Goal: Task Accomplishment & Management: Manage account settings

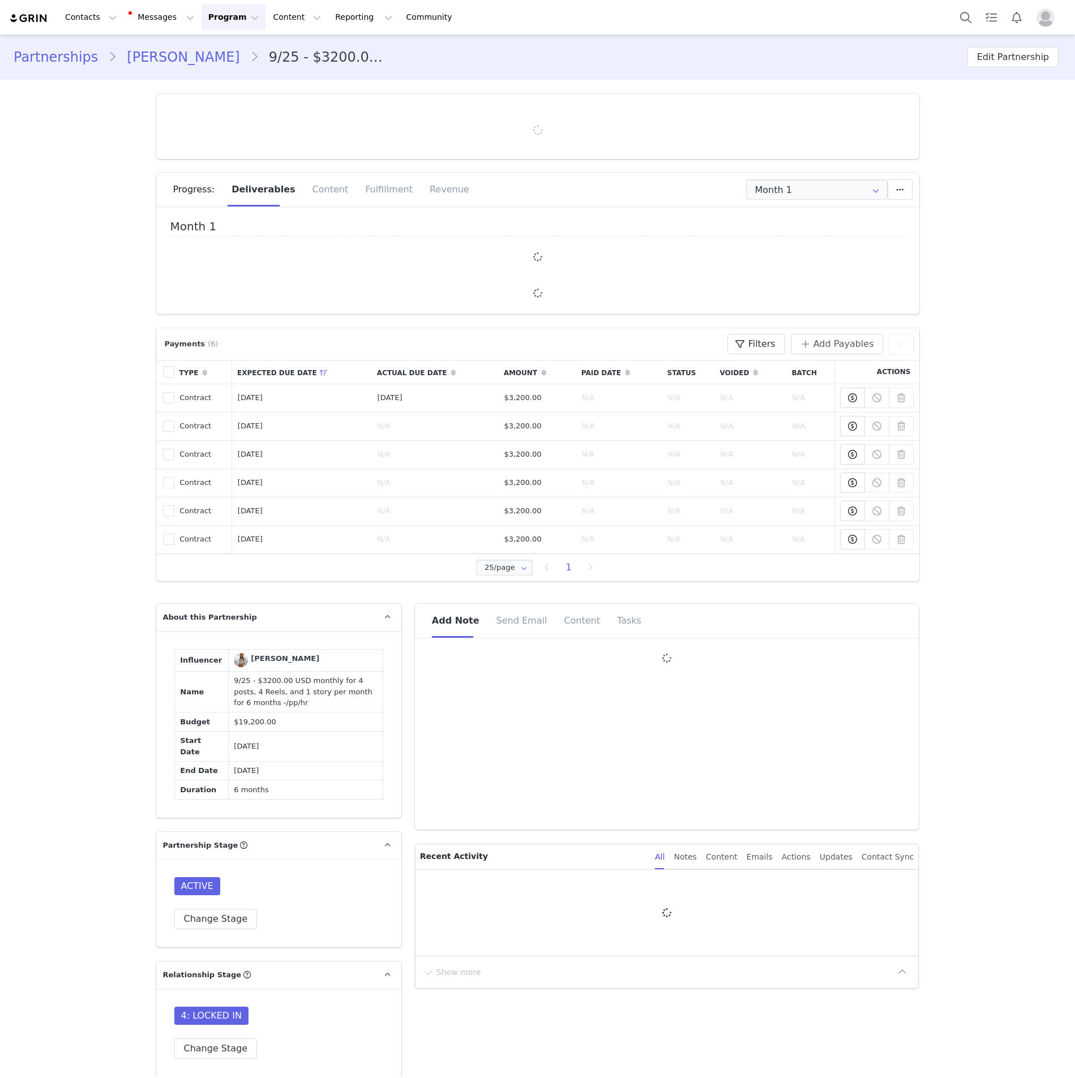
type input "+1 ([GEOGRAPHIC_DATA])"
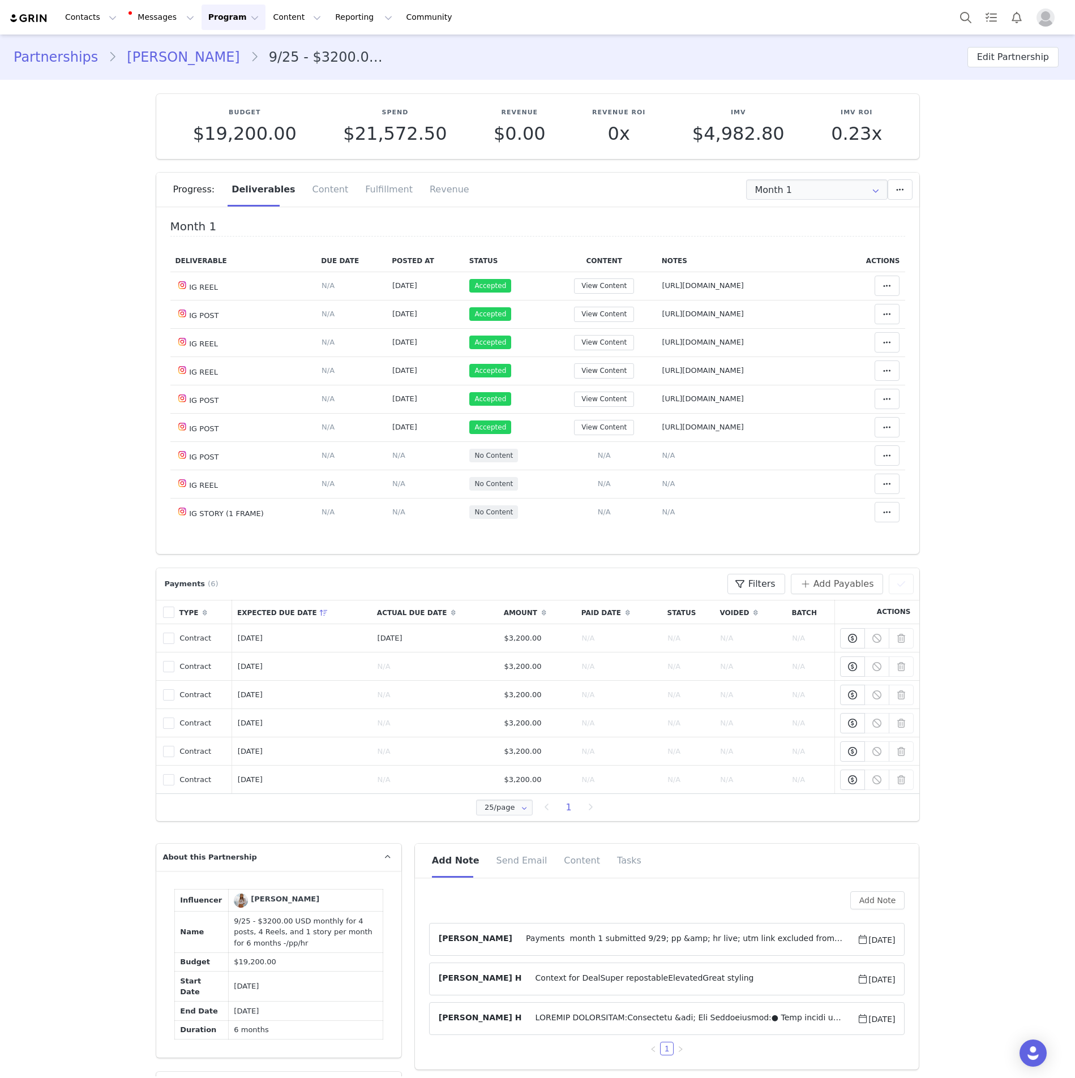
scroll to position [255, 0]
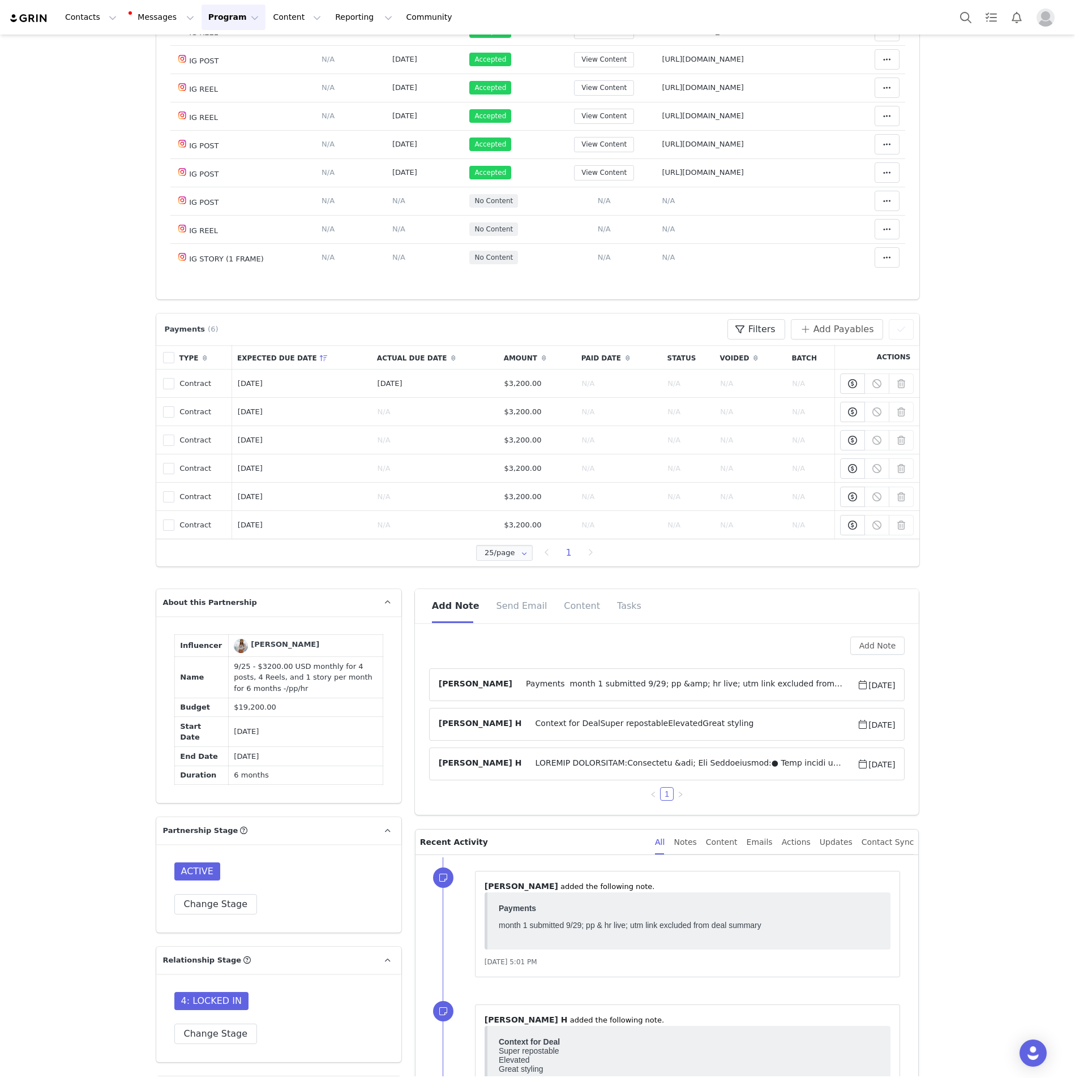
click at [560, 767] on span at bounding box center [690, 764] width 336 height 14
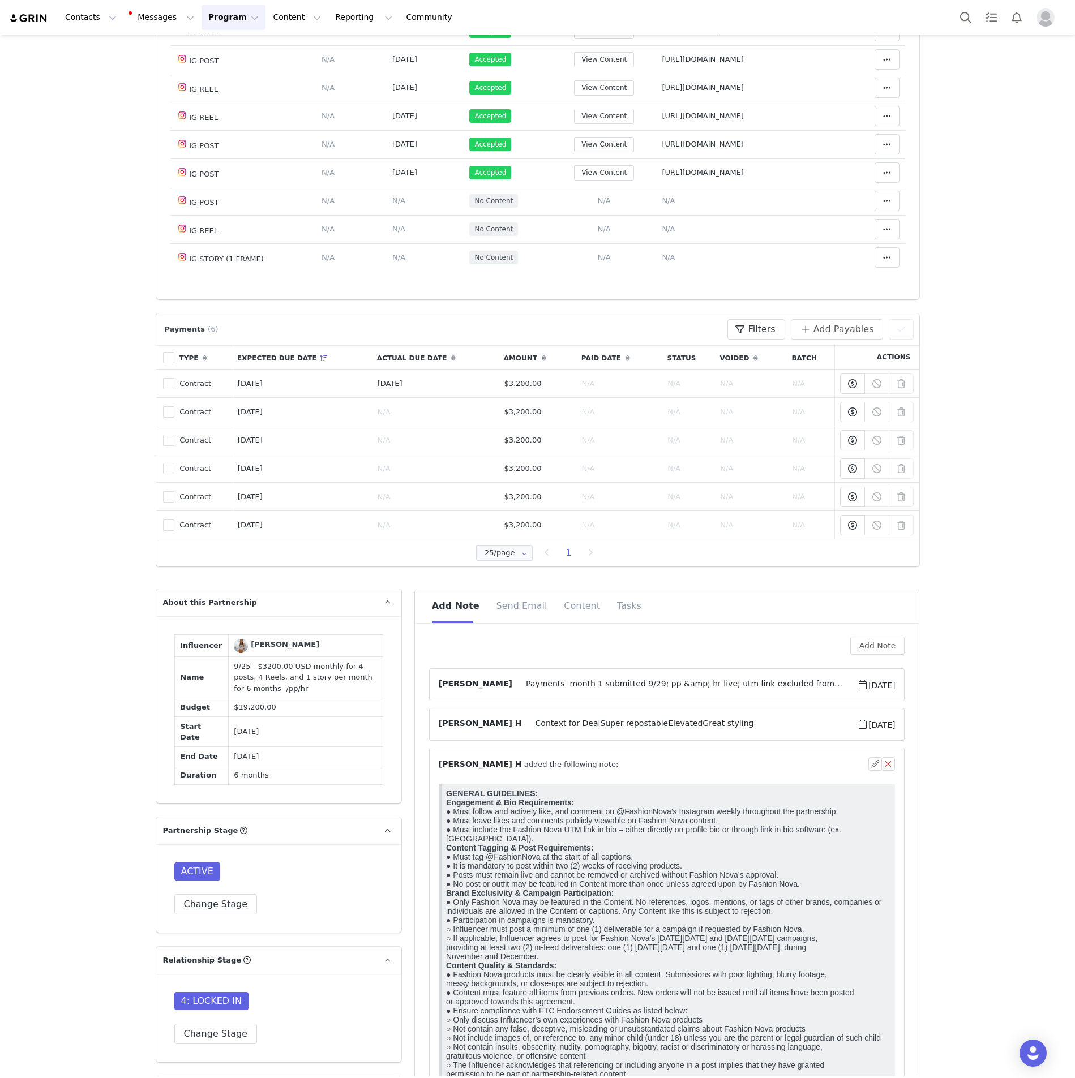
scroll to position [0, 0]
click at [546, 853] on p "GENERAL GUIDELINES: Engagement & Bio Requirements: ● Must follow and actively l…" at bounding box center [667, 947] width 445 height 317
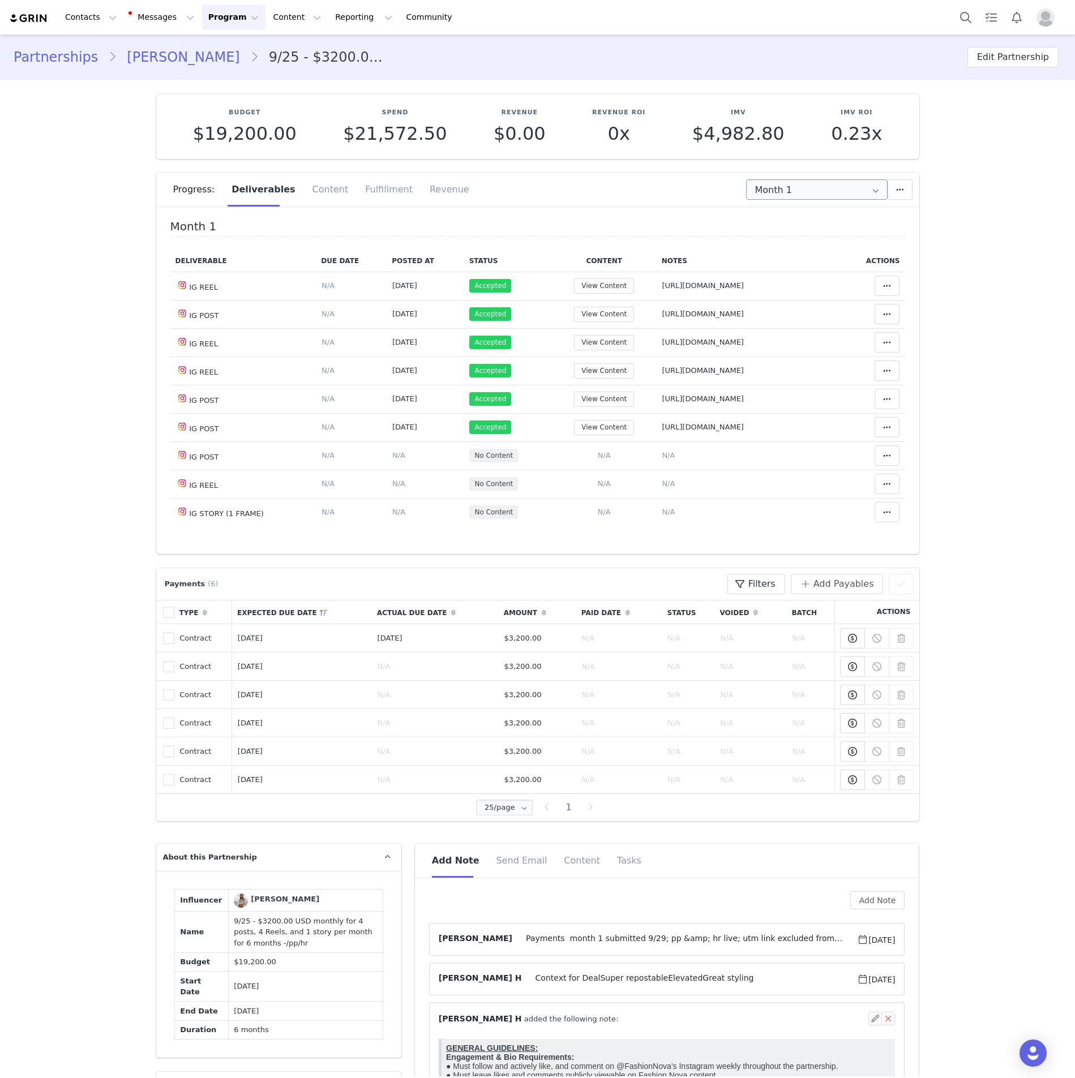
drag, startPoint x: 819, startPoint y: 287, endPoint x: 757, endPoint y: 183, distance: 121.0
click at [784, 295] on td "Notes Save Cancel https://www.instagram.com/reel/DObZNR0kdBs" at bounding box center [748, 286] width 184 height 28
drag, startPoint x: 814, startPoint y: 297, endPoint x: 815, endPoint y: 282, distance: 15.3
click at [814, 295] on td "Notes Save Cancel https://www.instagram.com/reel/DObZNR0kdBs" at bounding box center [748, 286] width 184 height 28
click at [814, 281] on td "Notes Save Cancel https://www.instagram.com/reel/DObZNR0kdBs" at bounding box center [748, 286] width 184 height 28
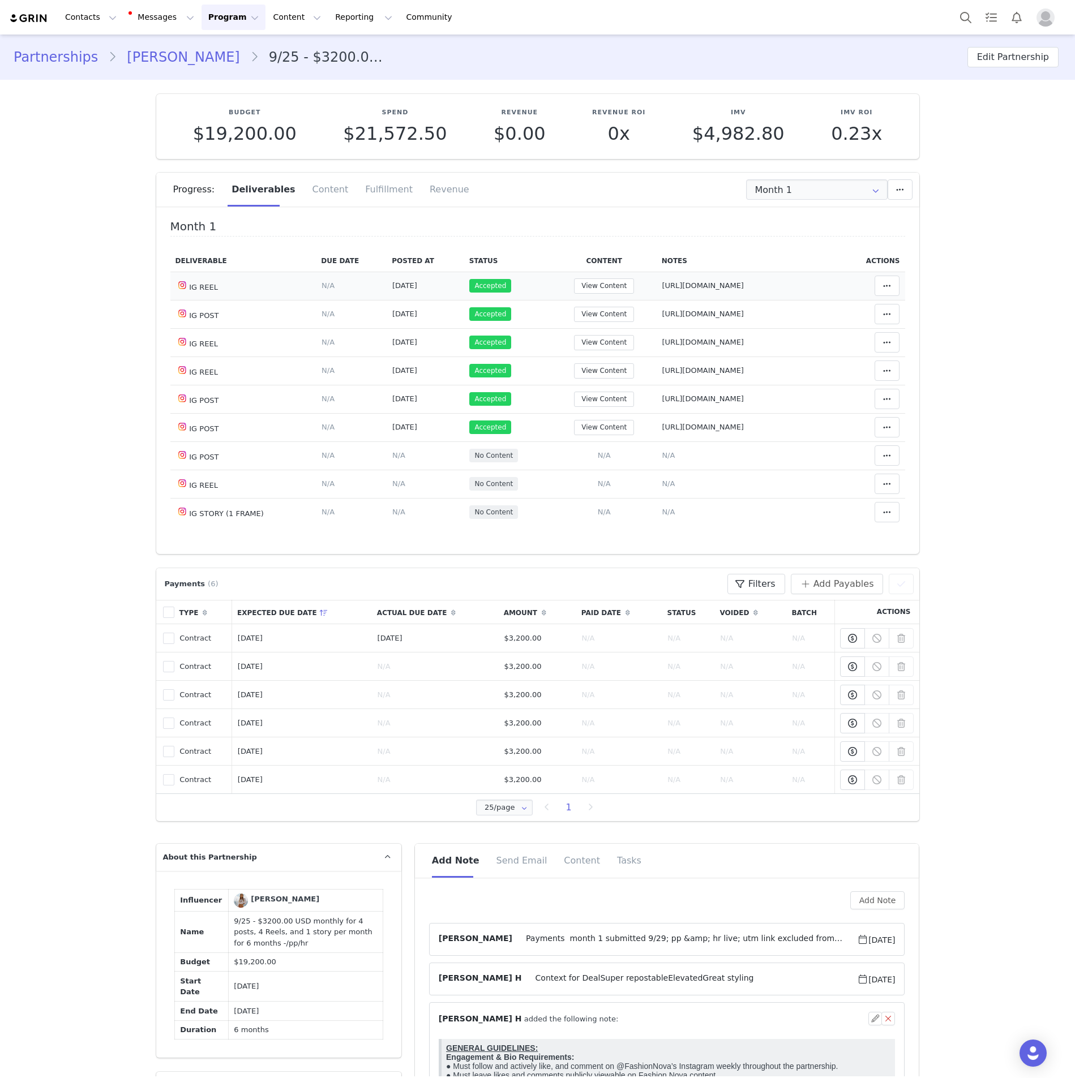
drag, startPoint x: 812, startPoint y: 282, endPoint x: 643, endPoint y: 293, distance: 169.0
click at [656, 293] on td "Notes Save Cancel https://www.instagram.com/reel/DObZNR0kdBs" at bounding box center [748, 286] width 184 height 28
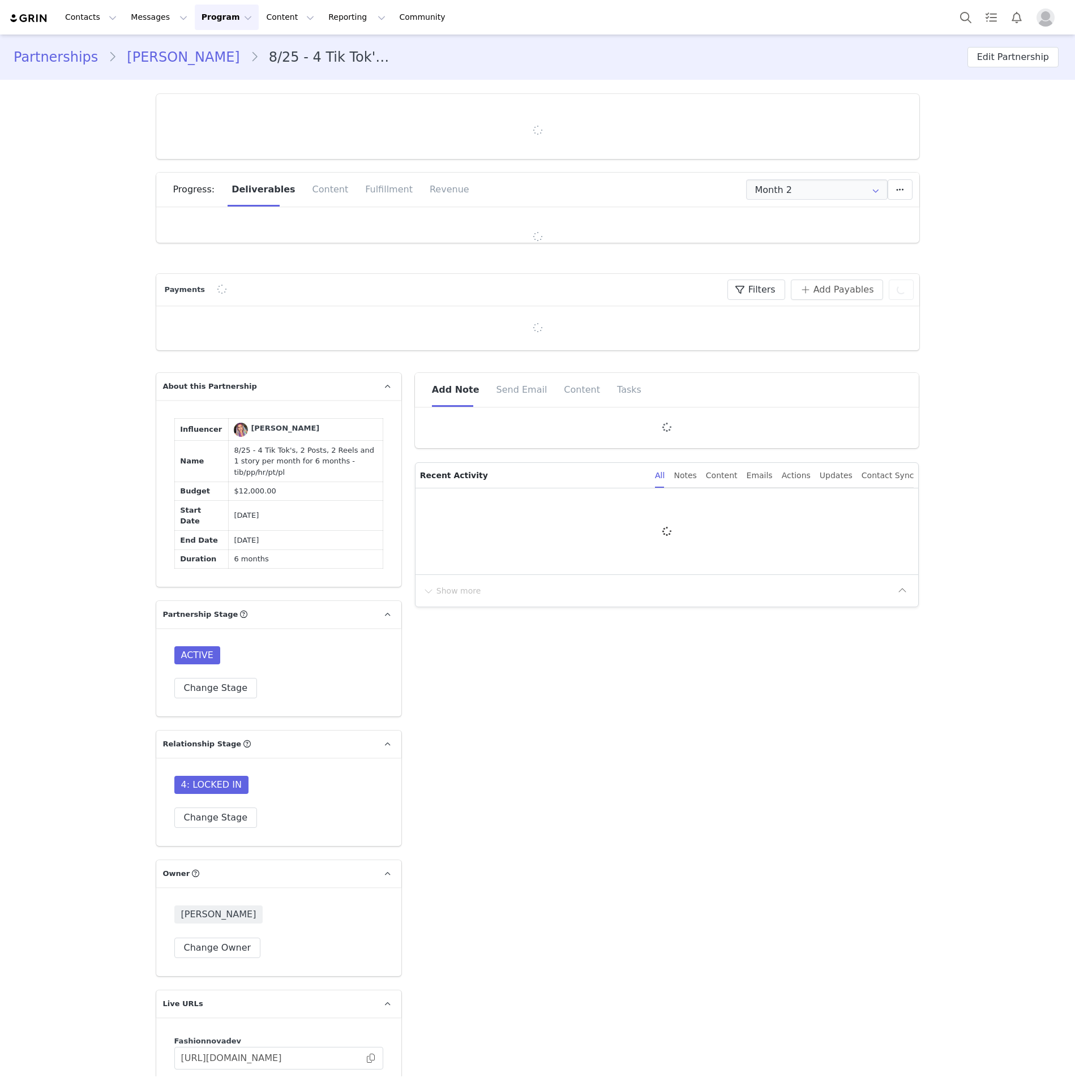
type input "+1 ([GEOGRAPHIC_DATA])"
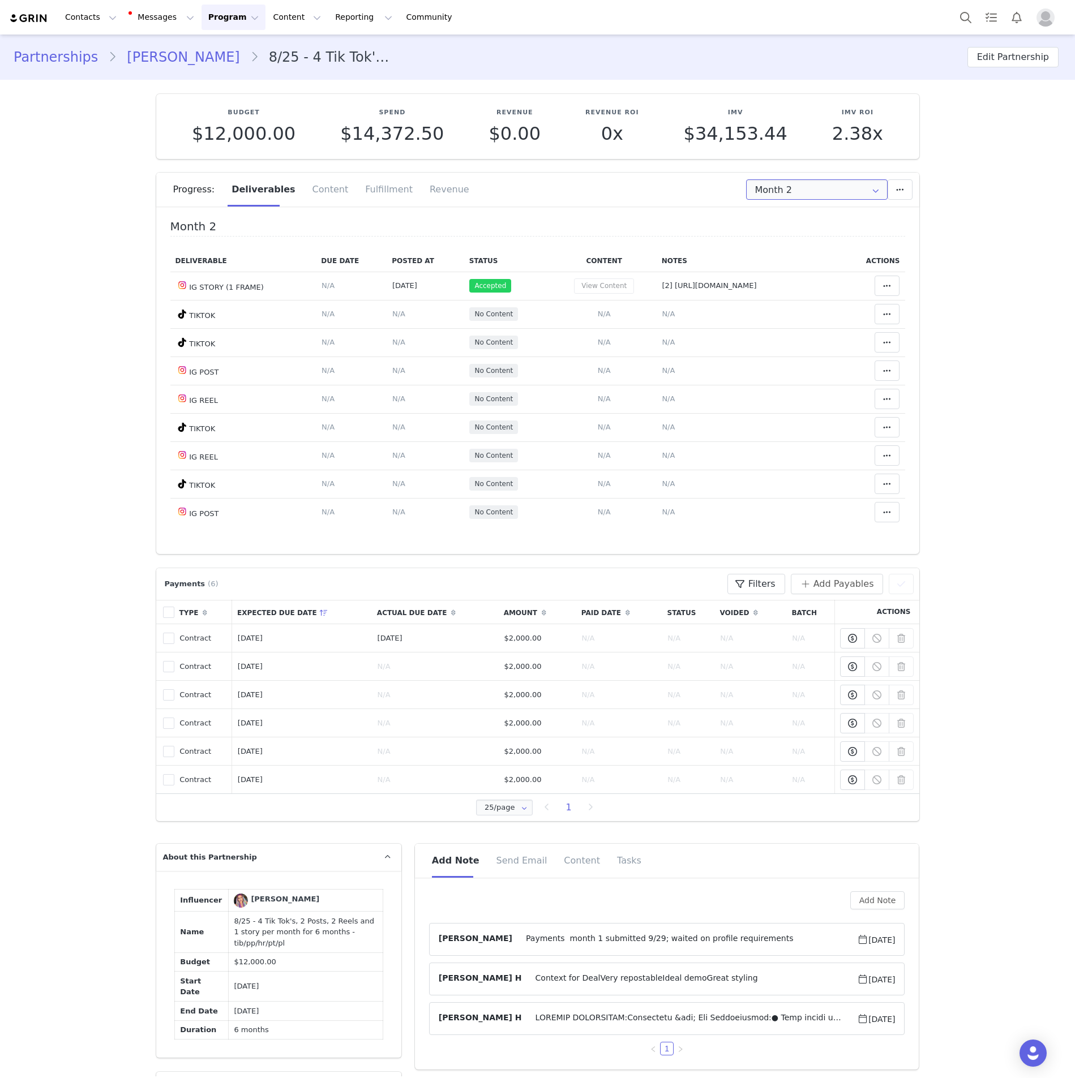
click at [748, 191] on input "Month 2" at bounding box center [816, 189] width 141 height 20
click at [785, 340] on li "All Months" at bounding box center [815, 334] width 153 height 19
type input "All"
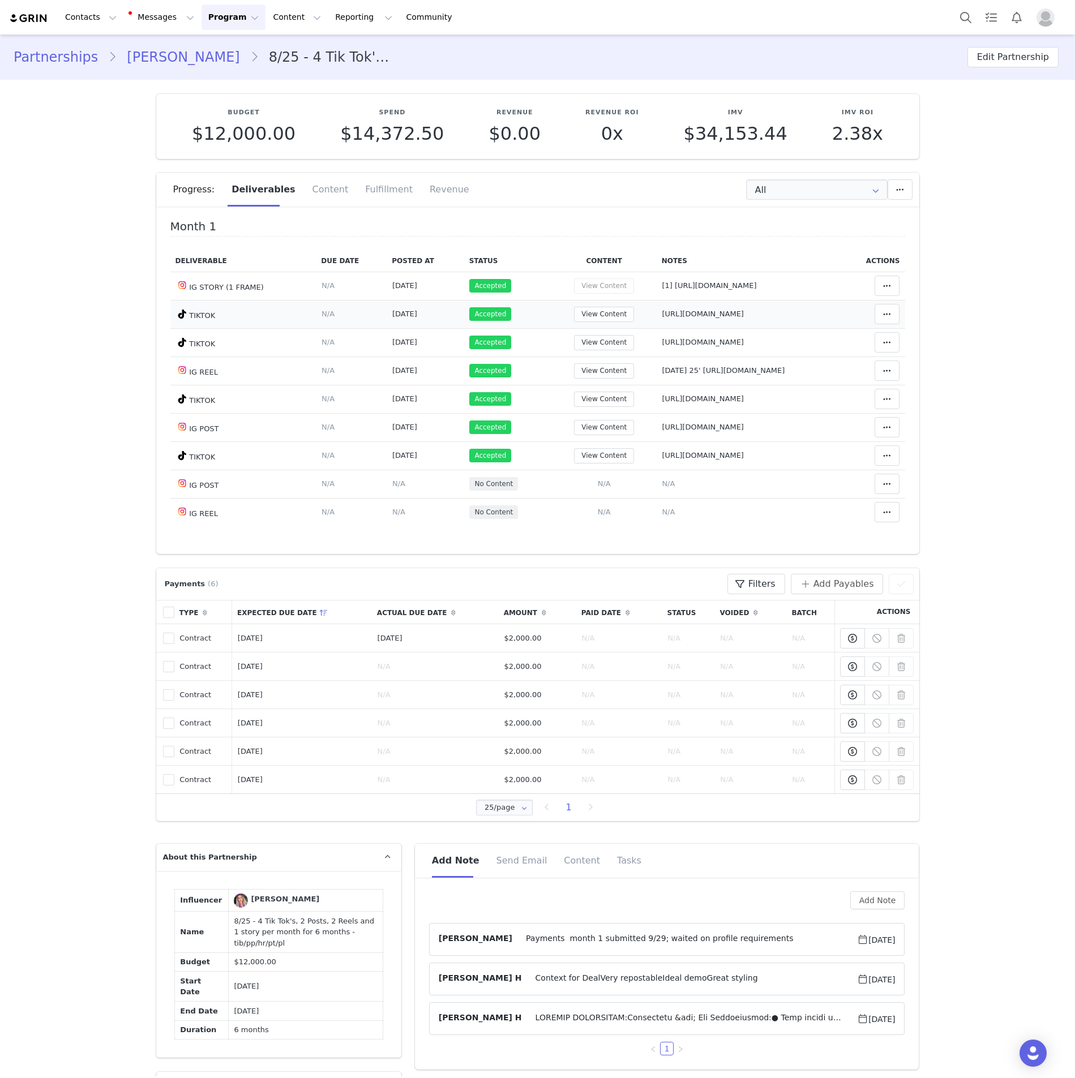
drag, startPoint x: 823, startPoint y: 321, endPoint x: 591, endPoint y: 324, distance: 232.6
click at [656, 324] on td "Notes Save Cancel [URL][DOMAIN_NAME]" at bounding box center [748, 314] width 184 height 28
drag, startPoint x: 681, startPoint y: 361, endPoint x: 574, endPoint y: 345, distance: 108.0
click at [574, 345] on tr "TIKTOK Deliverable Due Date Set the date you expect this content to go live. Sa…" at bounding box center [537, 342] width 735 height 28
drag, startPoint x: 776, startPoint y: 380, endPoint x: 597, endPoint y: 379, distance: 180.0
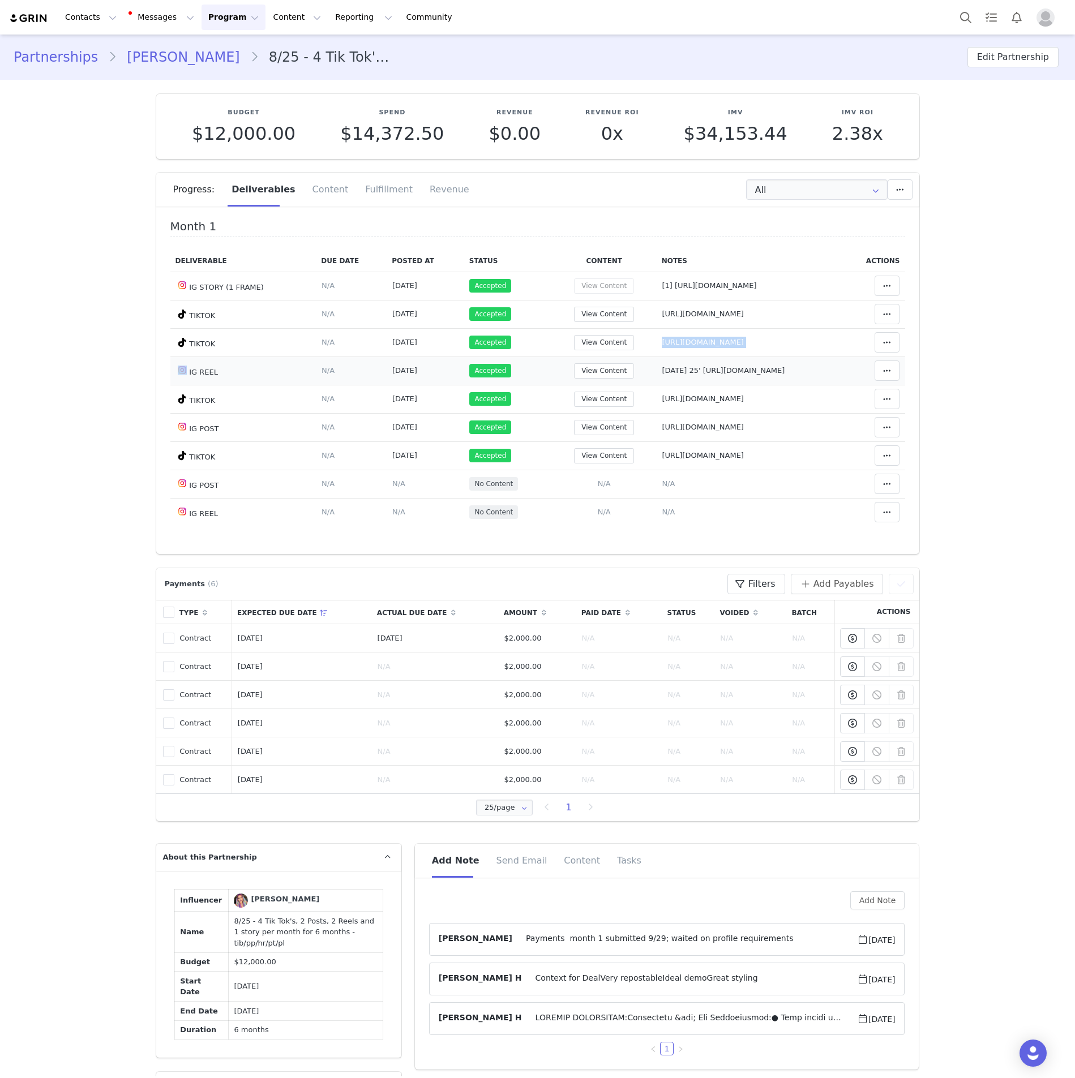
click at [656, 379] on td "Notes Save Cancel [DATE] 25' [URL][DOMAIN_NAME]" at bounding box center [748, 371] width 184 height 28
drag, startPoint x: 602, startPoint y: 374, endPoint x: 820, endPoint y: 367, distance: 218.6
click at [840, 364] on td "Clear Status Reason for declining this deliverable Decline Mark as Declined Unl…" at bounding box center [872, 371] width 65 height 28
drag, startPoint x: 818, startPoint y: 367, endPoint x: 590, endPoint y: 375, distance: 228.8
click at [656, 375] on td "Notes Save Cancel [DATE] 25' [URL][DOMAIN_NAME]" at bounding box center [748, 371] width 184 height 28
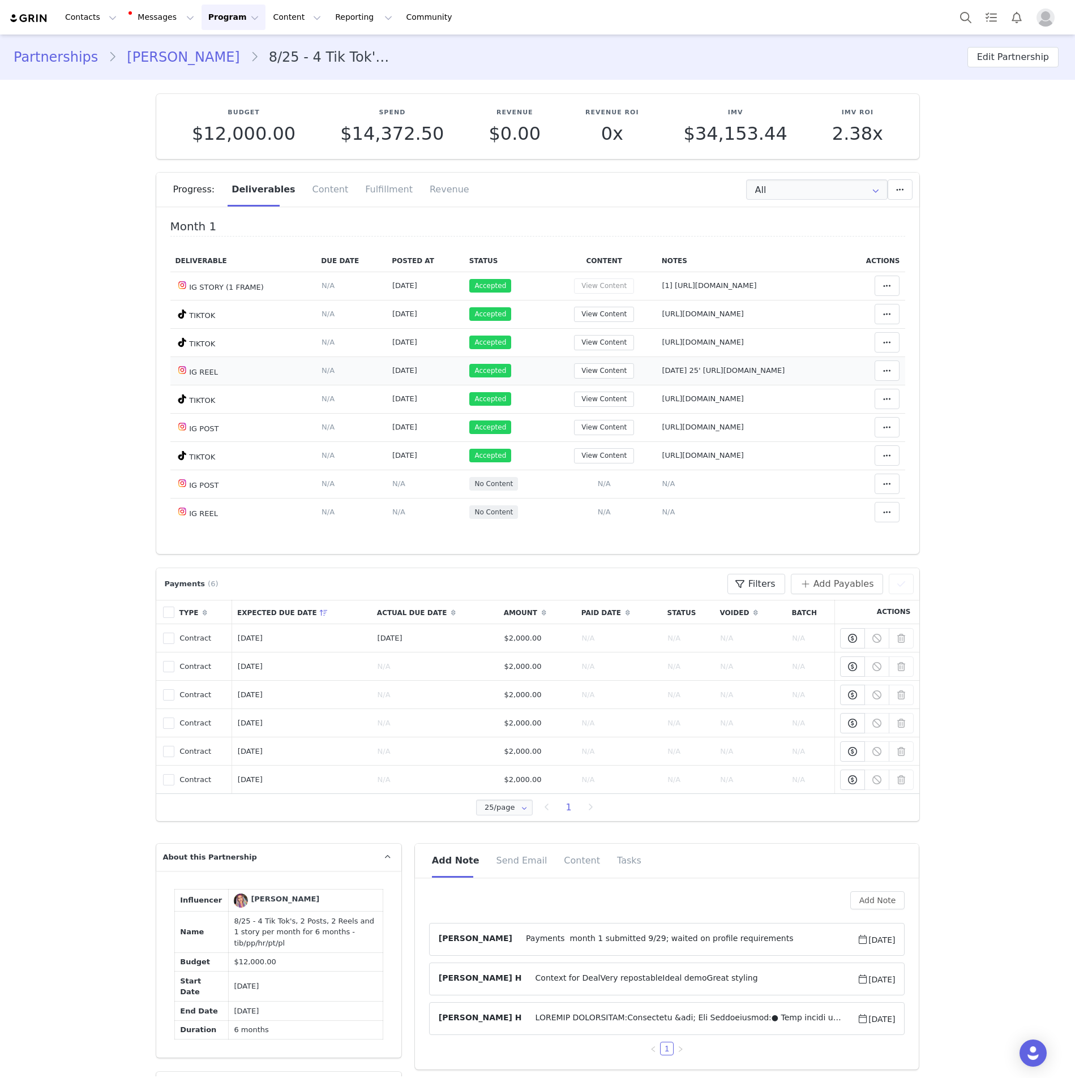
drag, startPoint x: 608, startPoint y: 372, endPoint x: 652, endPoint y: 360, distance: 45.9
click at [656, 353] on td "Notes Save Cancel [URL][DOMAIN_NAME]" at bounding box center [748, 342] width 184 height 28
drag, startPoint x: 806, startPoint y: 375, endPoint x: 641, endPoint y: 376, distance: 165.8
click at [656, 376] on td "Notes Save Cancel [DATE] 25' [URL][DOMAIN_NAME]" at bounding box center [748, 371] width 184 height 28
drag, startPoint x: 834, startPoint y: 401, endPoint x: 591, endPoint y: 406, distance: 243.4
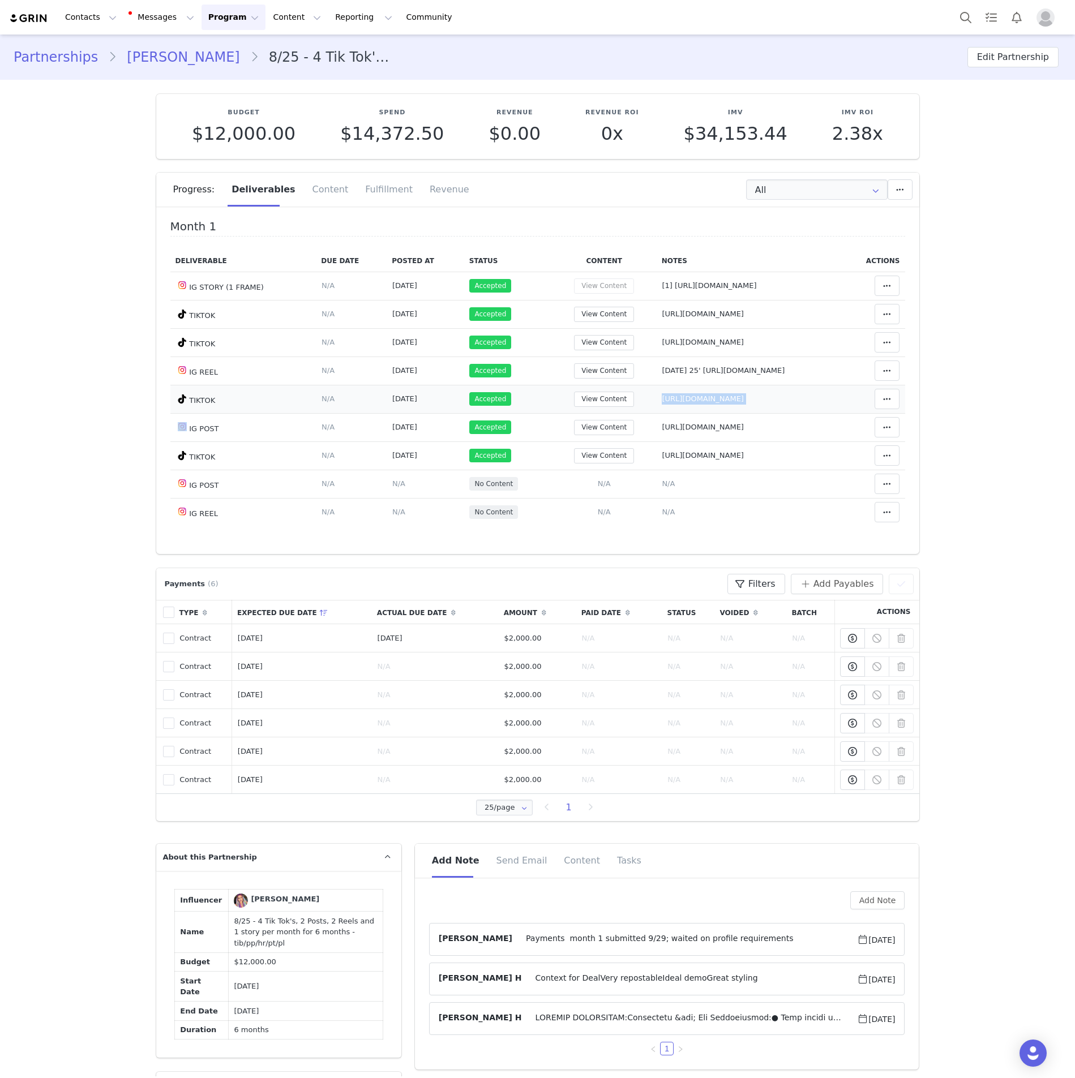
click at [591, 406] on tr "TIKTOK Deliverable Due Date Set the date you expect this content to go live. Sa…" at bounding box center [537, 399] width 735 height 28
drag, startPoint x: 766, startPoint y: 439, endPoint x: 586, endPoint y: 435, distance: 180.0
click at [586, 435] on tr "IG POST Deliverable Due Date Set the date you expect this content to go live. S…" at bounding box center [537, 427] width 735 height 28
drag, startPoint x: 672, startPoint y: 473, endPoint x: 586, endPoint y: 466, distance: 86.9
click at [586, 466] on tr "TIKTOK Deliverable Due Date Set the date you expect this content to go live. Sa…" at bounding box center [537, 455] width 735 height 28
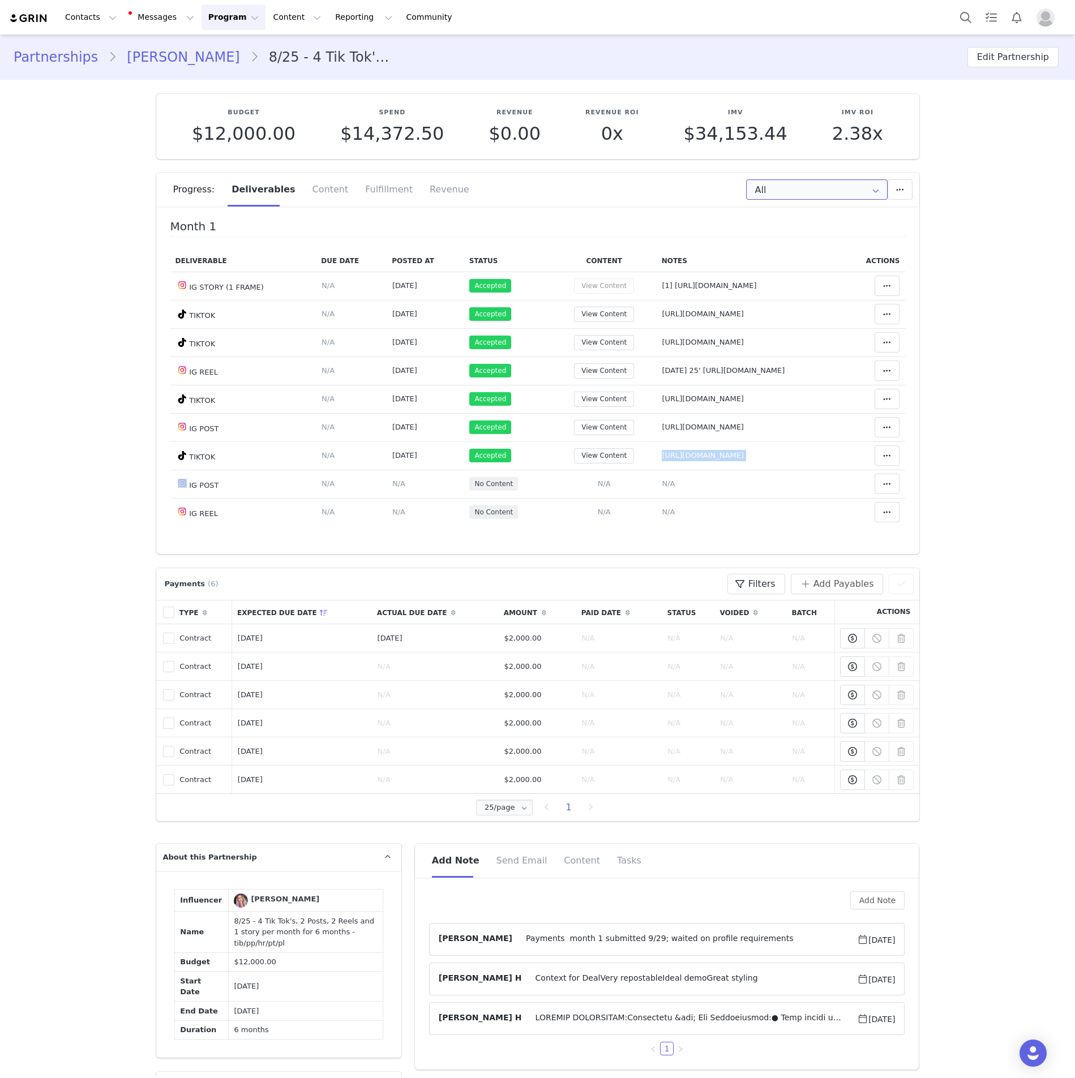
click at [816, 196] on input "All" at bounding box center [816, 189] width 141 height 20
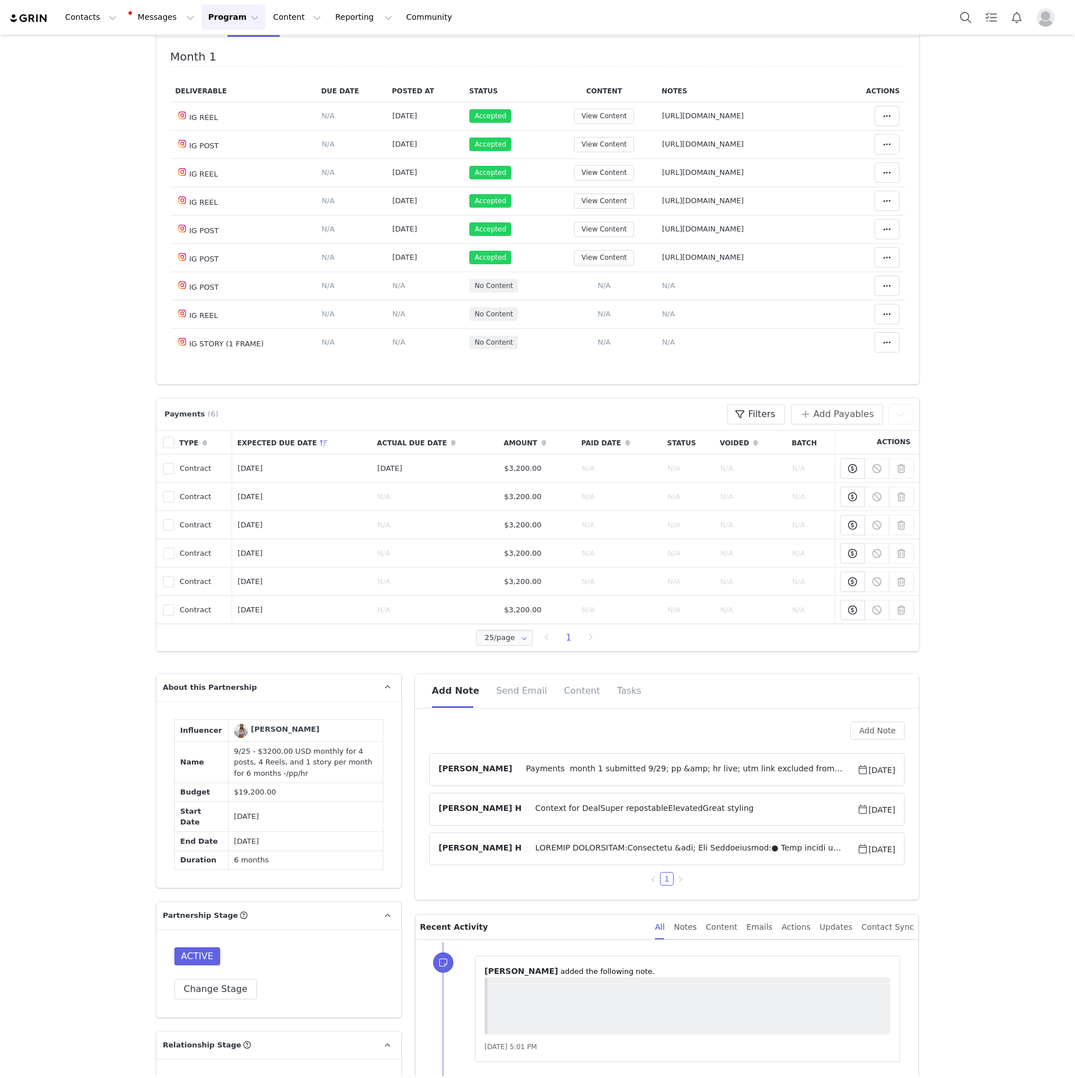
click at [531, 776] on span "Payments month 1 submitted 9/29; pp &amp; hr live; utm link excluded from deal …" at bounding box center [684, 770] width 345 height 14
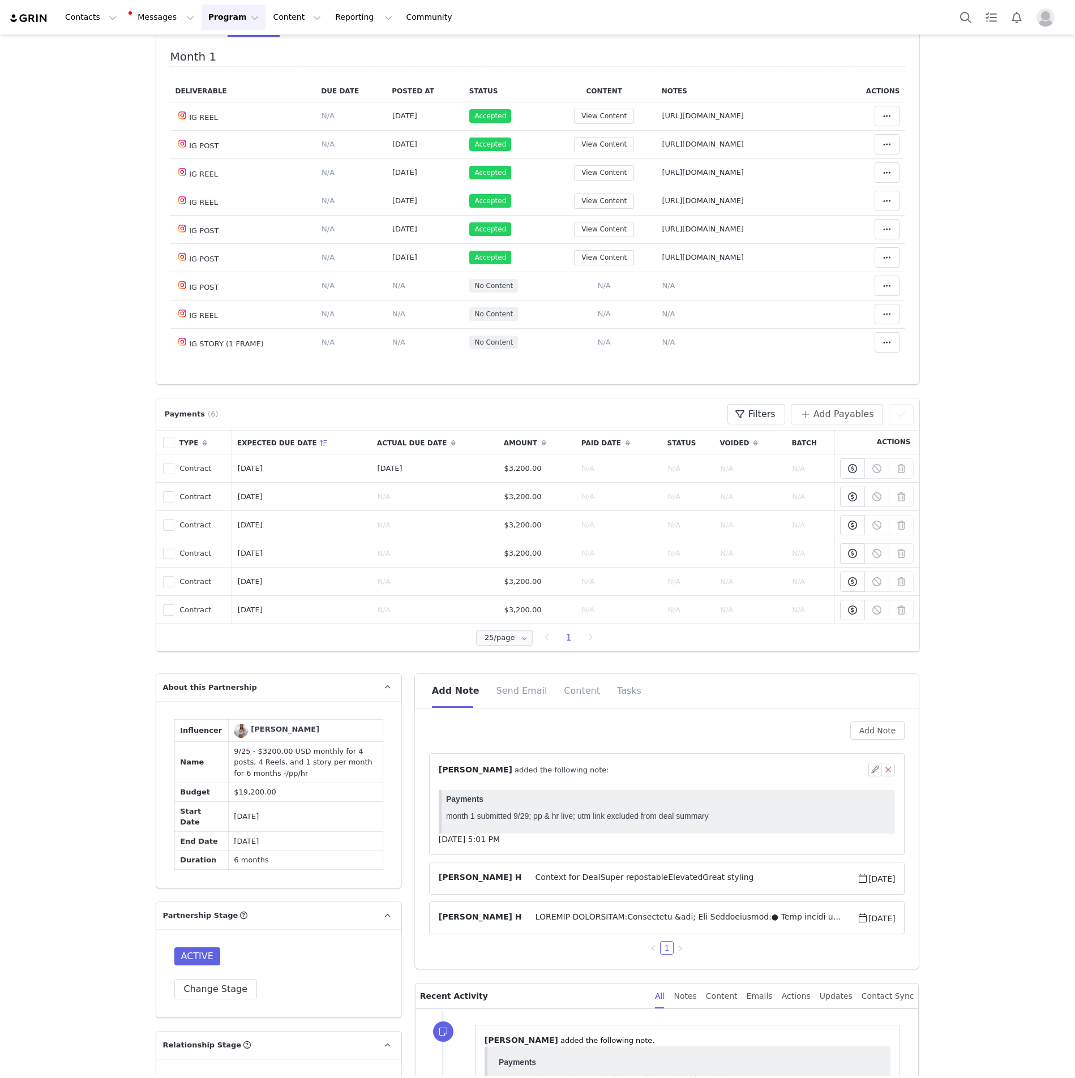
scroll to position [0, 0]
click at [531, 776] on div "⁨ Angela Nolasco ⁩ added the following note:" at bounding box center [667, 770] width 457 height 14
